Goal: Browse casually

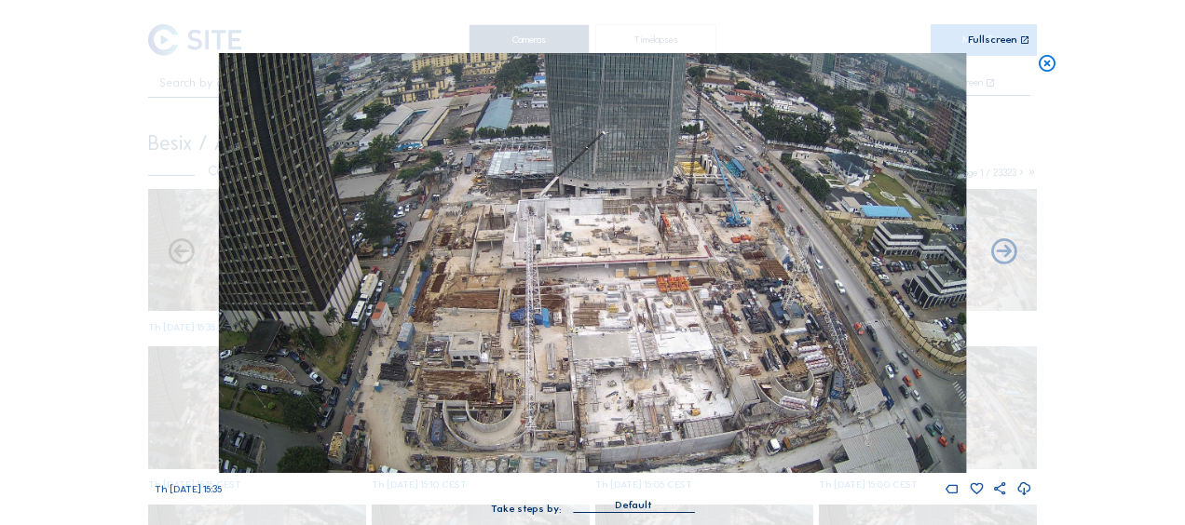
click at [1049, 69] on icon at bounding box center [1047, 63] width 20 height 21
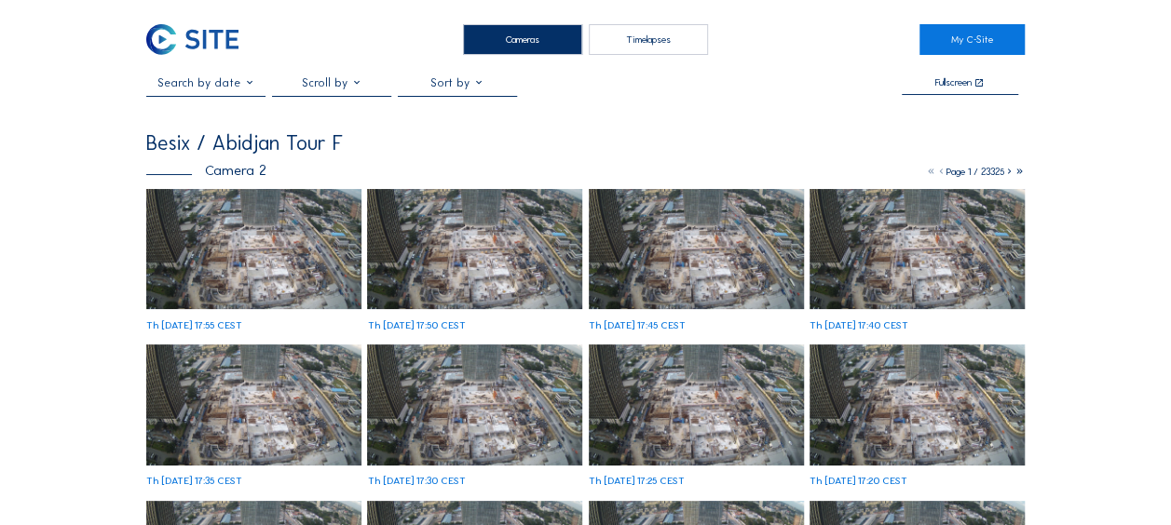
click at [255, 245] on img at bounding box center [253, 249] width 215 height 121
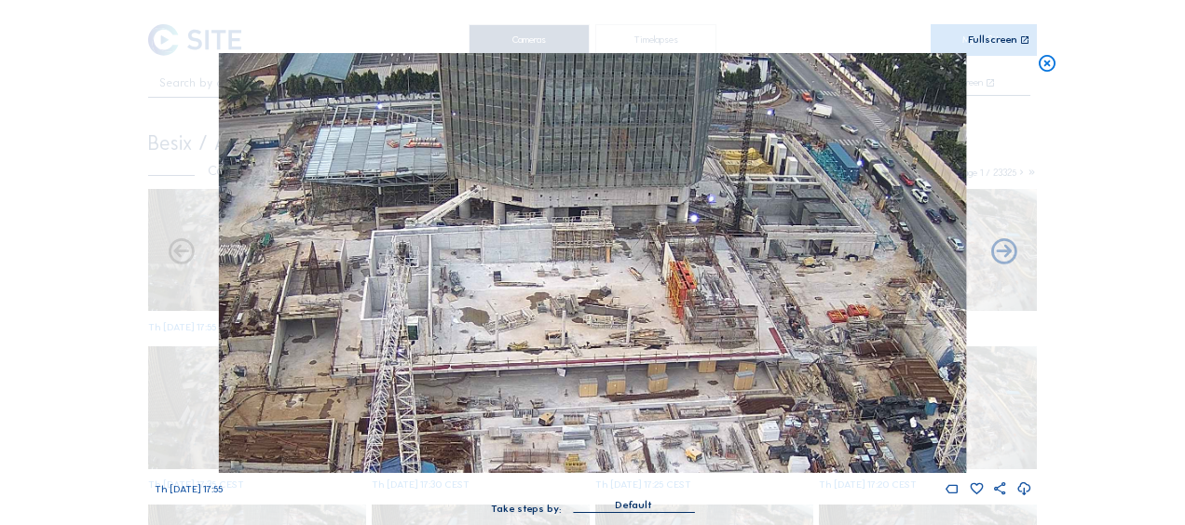
drag, startPoint x: 619, startPoint y: 237, endPoint x: 586, endPoint y: 307, distance: 77.9
click at [586, 307] on img at bounding box center [592, 263] width 747 height 420
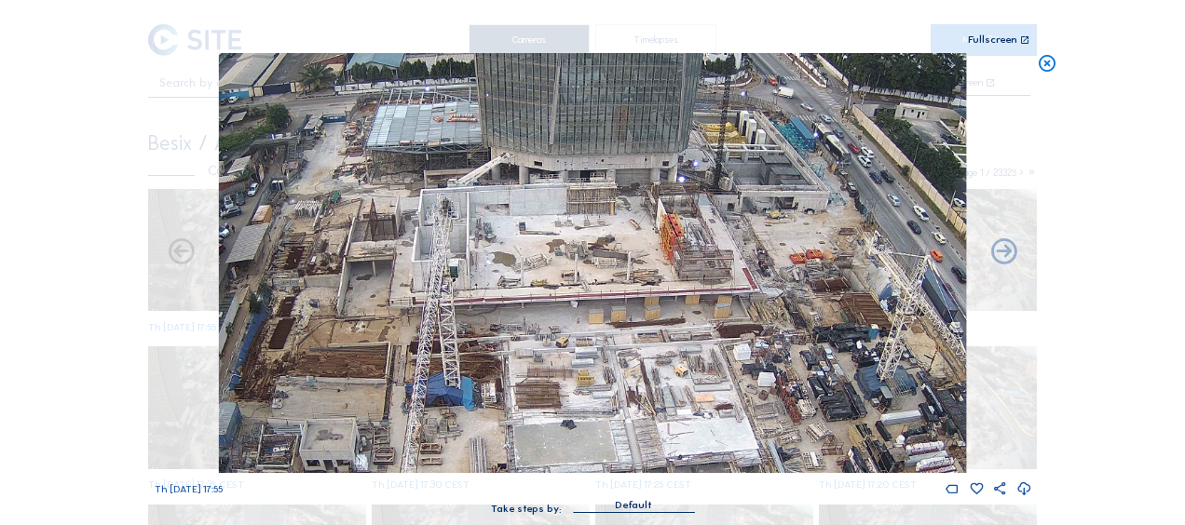
drag, startPoint x: 553, startPoint y: 262, endPoint x: 557, endPoint y: 250, distance: 12.7
click at [557, 250] on img at bounding box center [592, 263] width 747 height 420
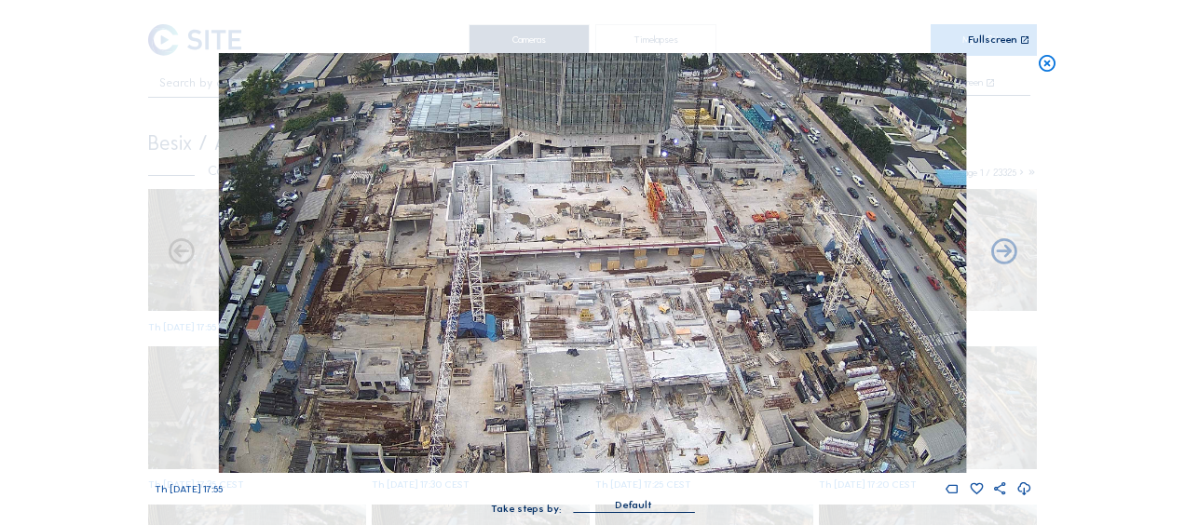
drag, startPoint x: 559, startPoint y: 294, endPoint x: 565, endPoint y: 255, distance: 39.7
click at [565, 255] on img at bounding box center [592, 263] width 747 height 420
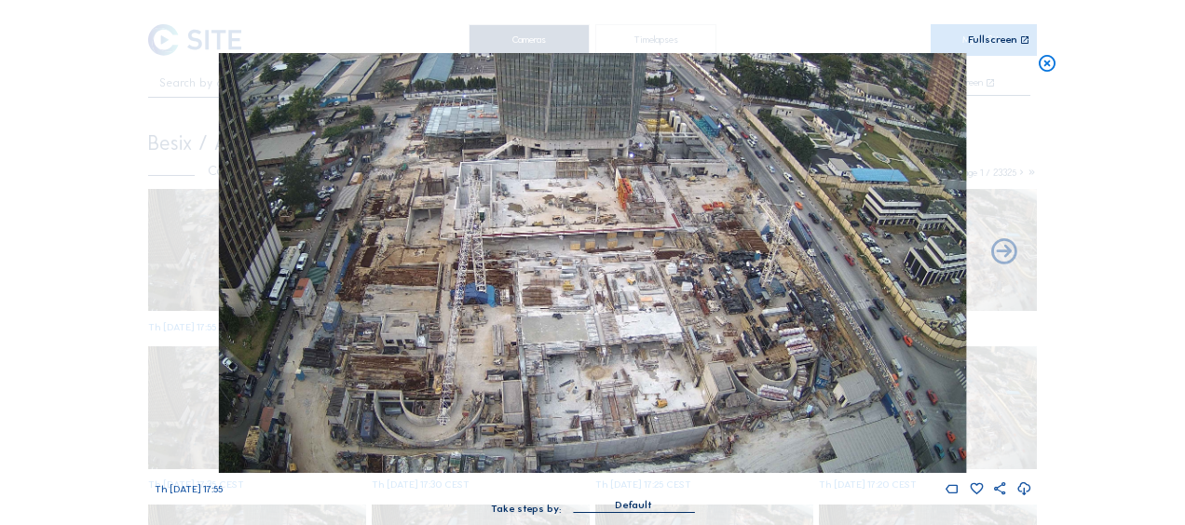
drag, startPoint x: 525, startPoint y: 279, endPoint x: 503, endPoint y: 217, distance: 65.4
click at [503, 217] on img at bounding box center [592, 263] width 747 height 420
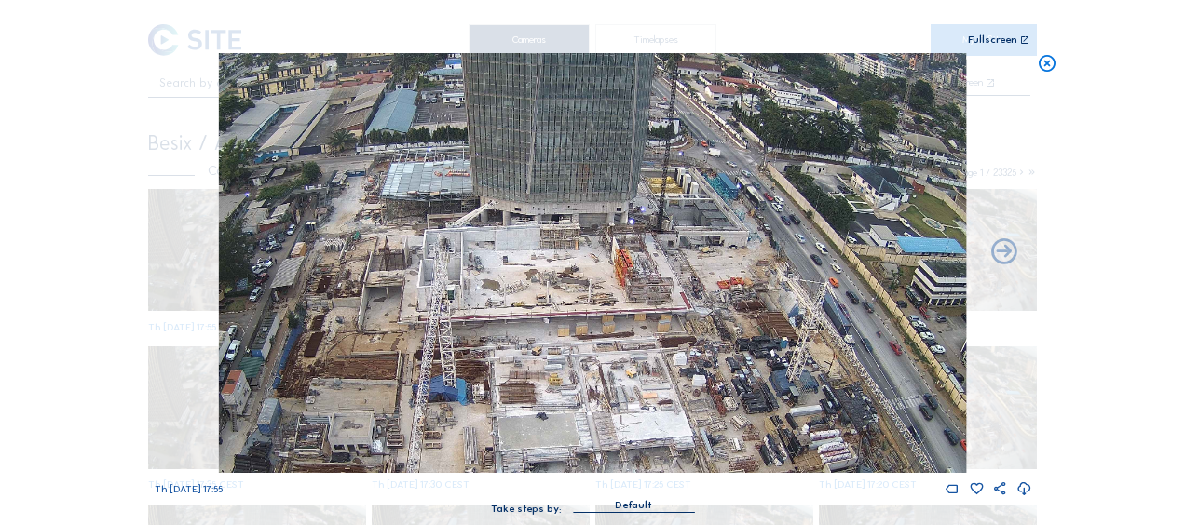
drag, startPoint x: 580, startPoint y: 204, endPoint x: 573, endPoint y: 285, distance: 81.4
click at [574, 287] on img at bounding box center [592, 263] width 747 height 420
